Goal: Transaction & Acquisition: Purchase product/service

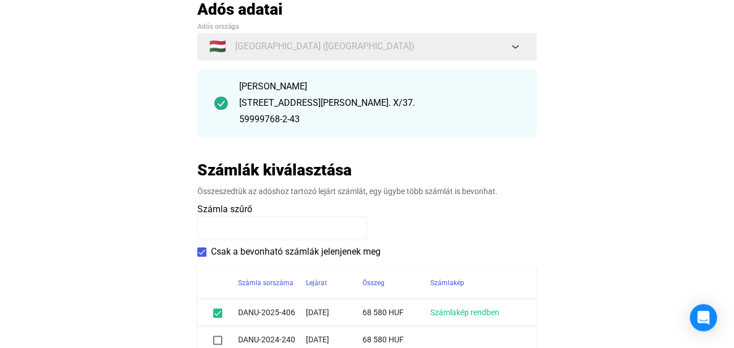
scroll to position [173, 0]
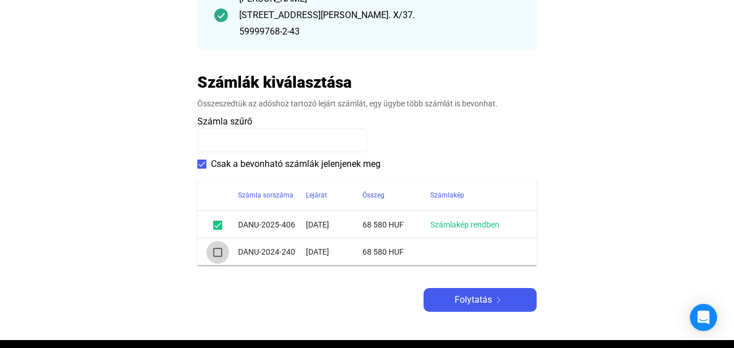
click at [218, 253] on span at bounding box center [217, 252] width 9 height 9
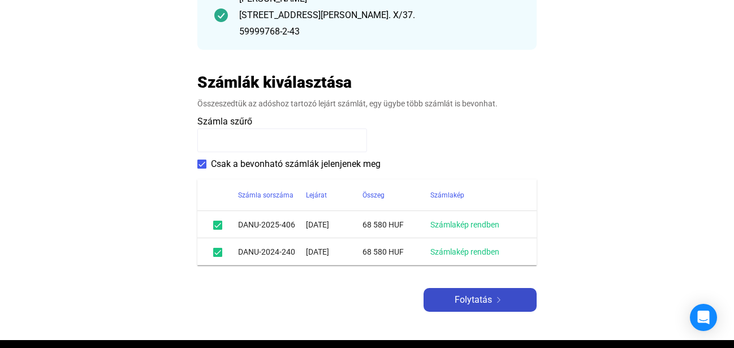
click at [475, 299] on span "Folytatás" at bounding box center [472, 300] width 37 height 14
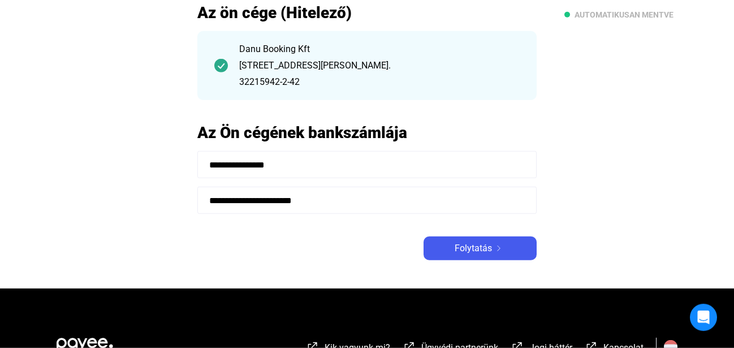
scroll to position [173, 0]
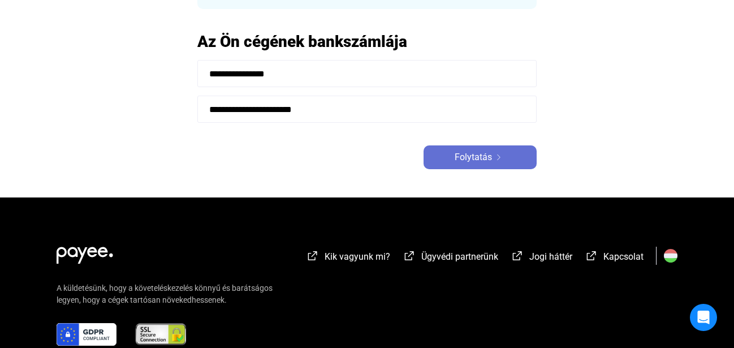
click at [456, 155] on span "Folytatás" at bounding box center [472, 157] width 37 height 14
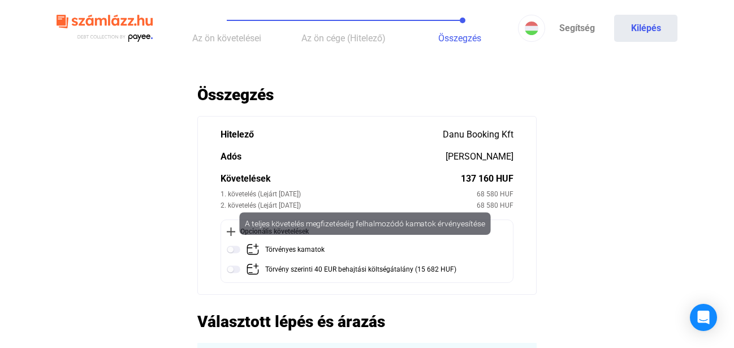
click at [230, 248] on img at bounding box center [234, 249] width 14 height 14
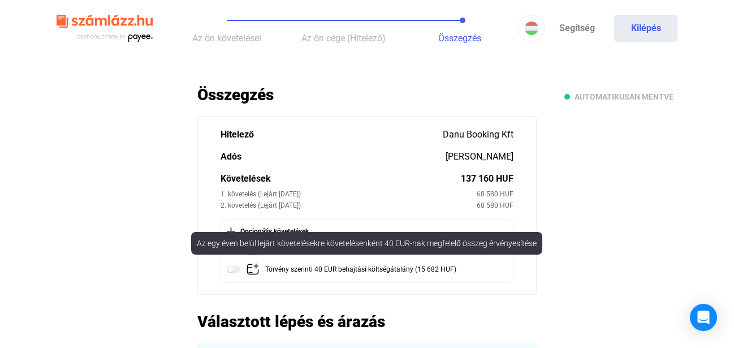
click at [230, 269] on img at bounding box center [234, 269] width 14 height 14
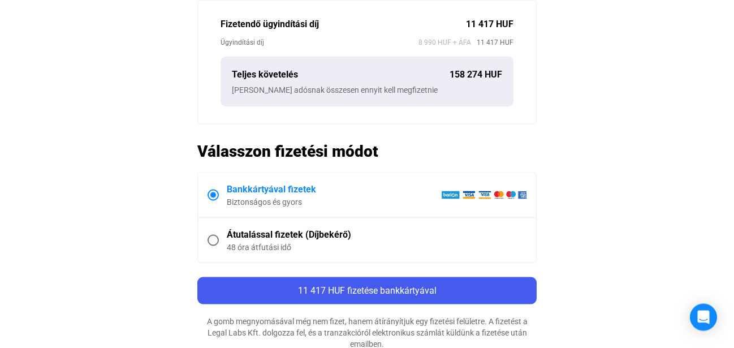
scroll to position [404, 0]
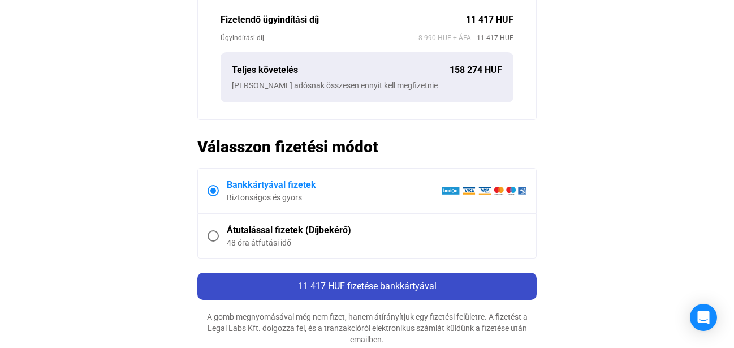
click at [383, 285] on span "11 417 HUF fizetése bankkártyával" at bounding box center [367, 285] width 138 height 11
